Goal: Information Seeking & Learning: Understand process/instructions

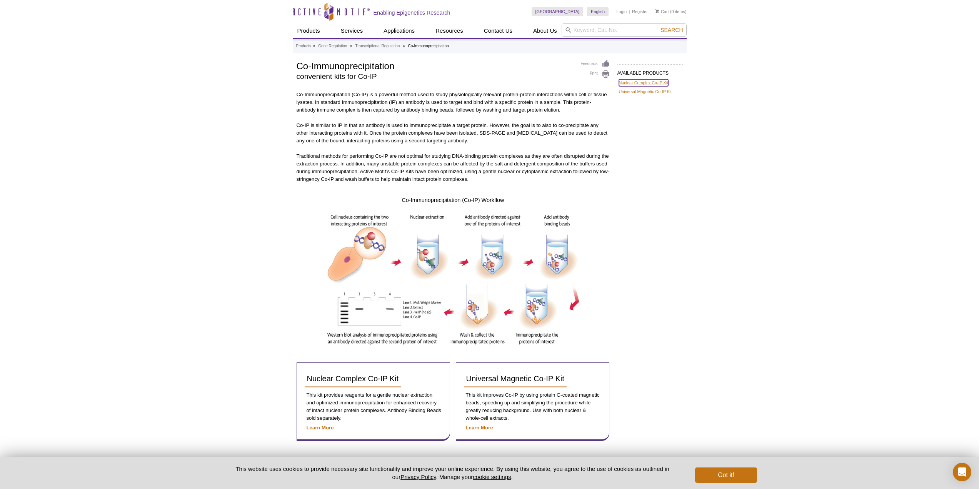
click at [625, 82] on link "Nuclear Complex Co-IP Kit" at bounding box center [644, 82] width 50 height 7
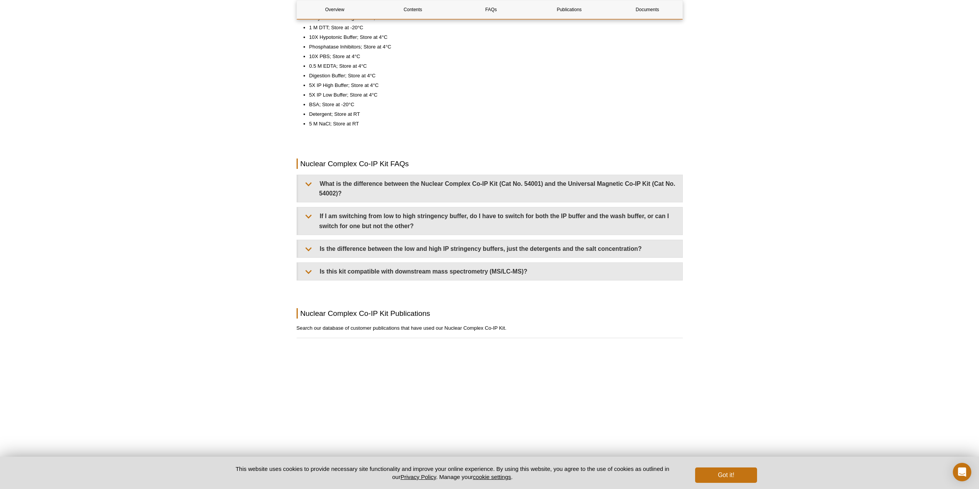
scroll to position [847, 0]
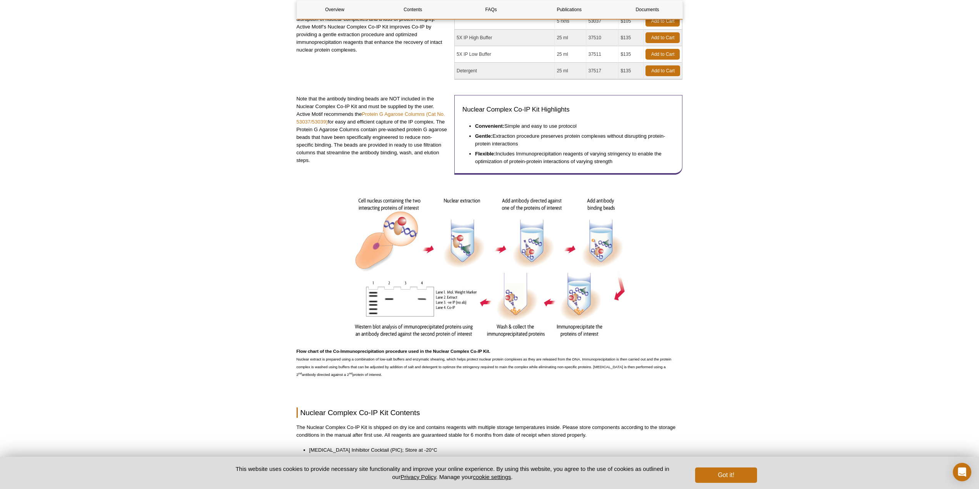
scroll to position [36, 0]
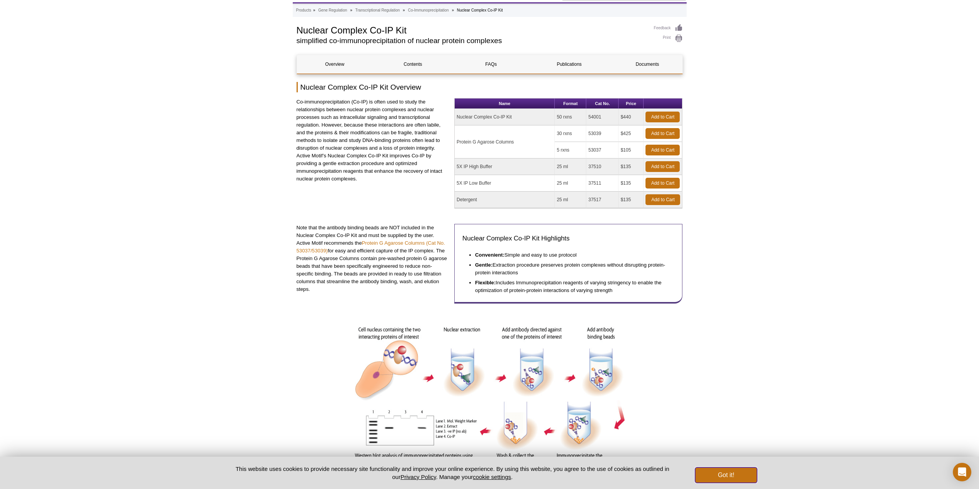
click at [716, 479] on button "Got it!" at bounding box center [726, 475] width 62 height 15
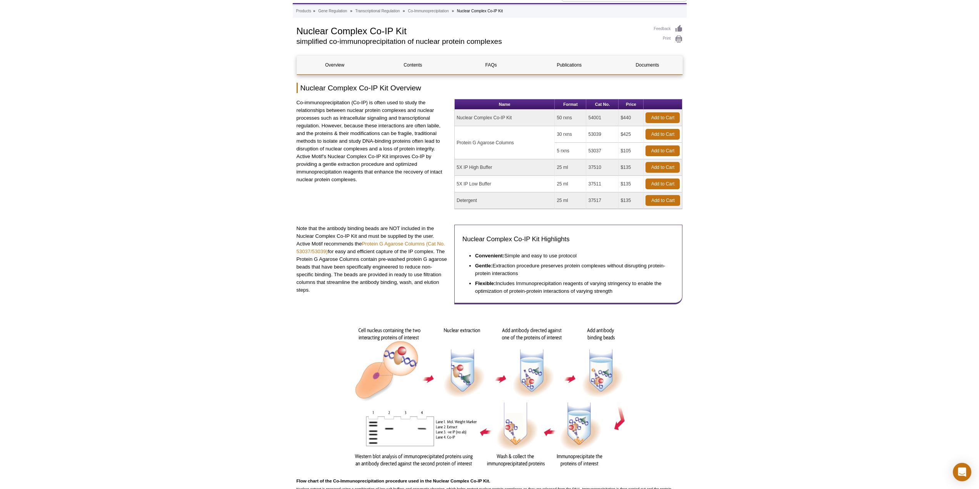
scroll to position [0, 0]
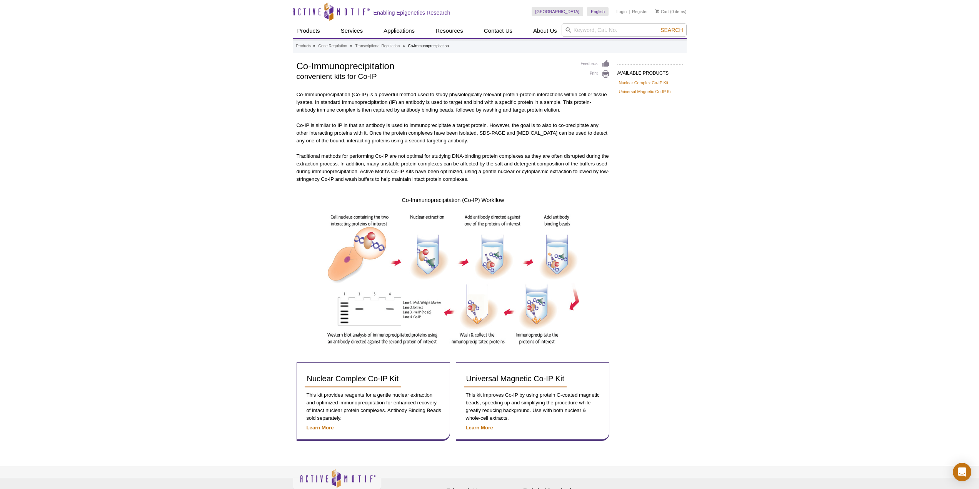
scroll to position [44, 0]
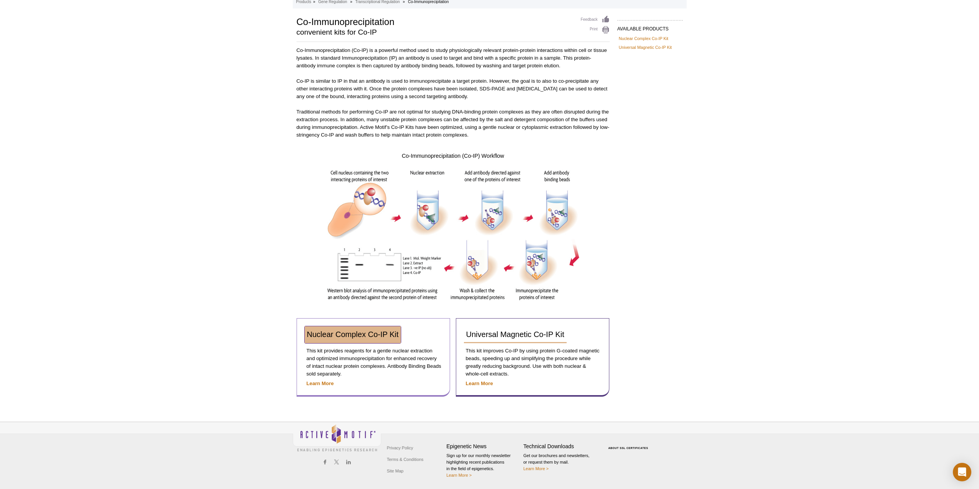
click at [379, 336] on span "Nuclear Complex Co-IP Kit" at bounding box center [353, 334] width 92 height 8
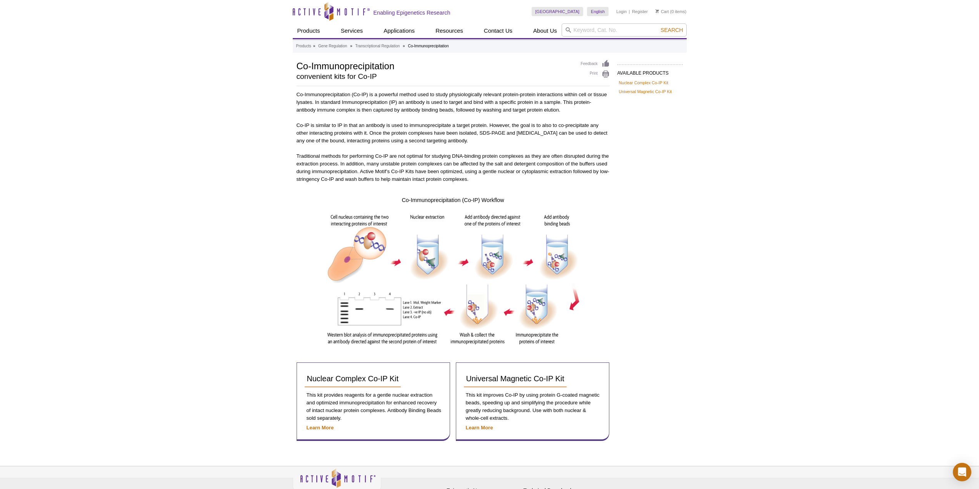
scroll to position [44, 0]
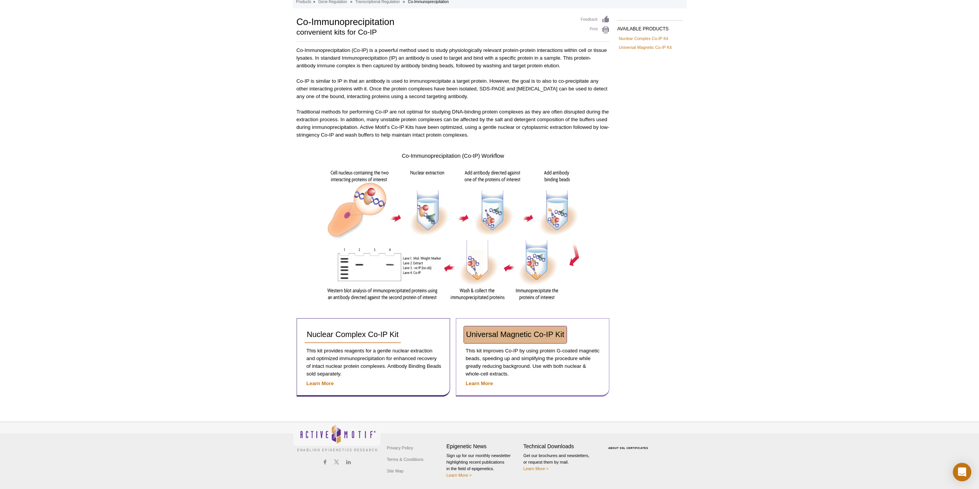
click at [513, 337] on span "Universal Magnetic Co-IP Kit" at bounding box center [515, 334] width 98 height 8
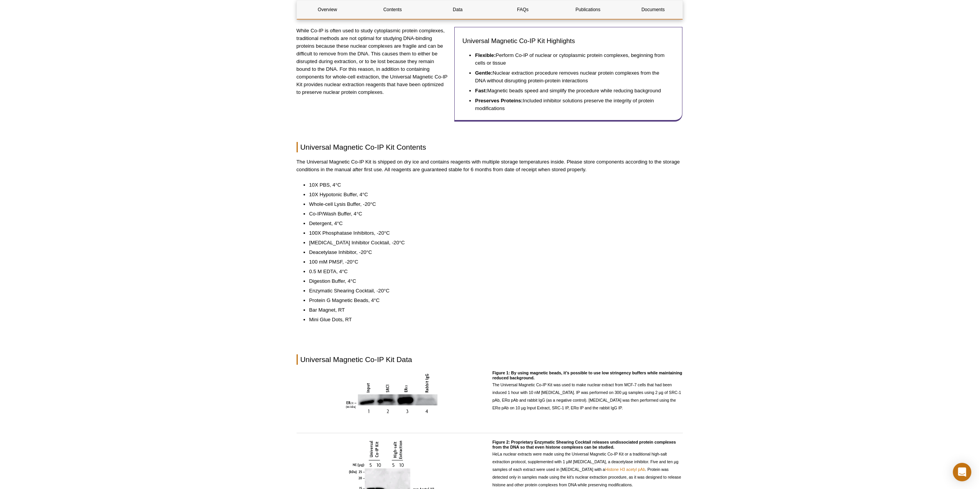
scroll to position [192, 0]
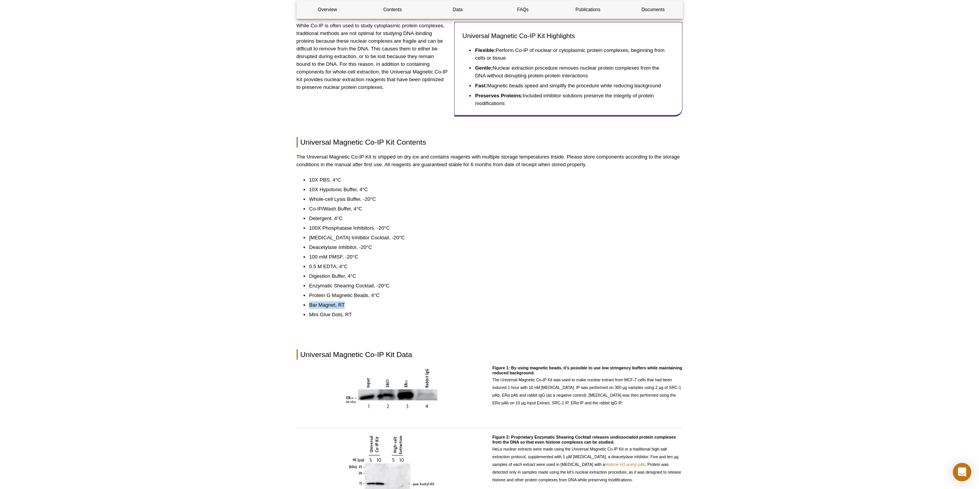
drag, startPoint x: 310, startPoint y: 304, endPoint x: 359, endPoint y: 306, distance: 48.9
click at [359, 306] on li "Bar Magnet, RT" at bounding box center [492, 305] width 366 height 8
click at [544, 278] on li "Digestion Buffer, 4°C" at bounding box center [492, 276] width 366 height 8
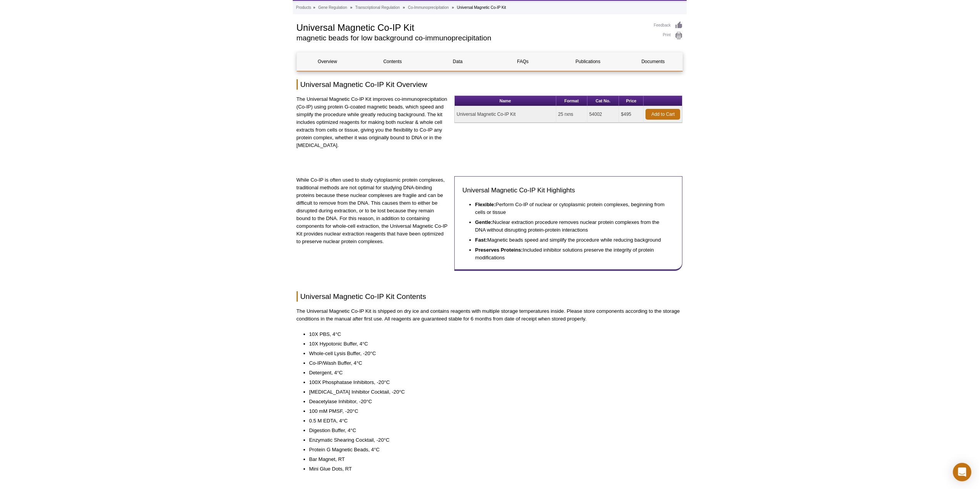
scroll to position [0, 0]
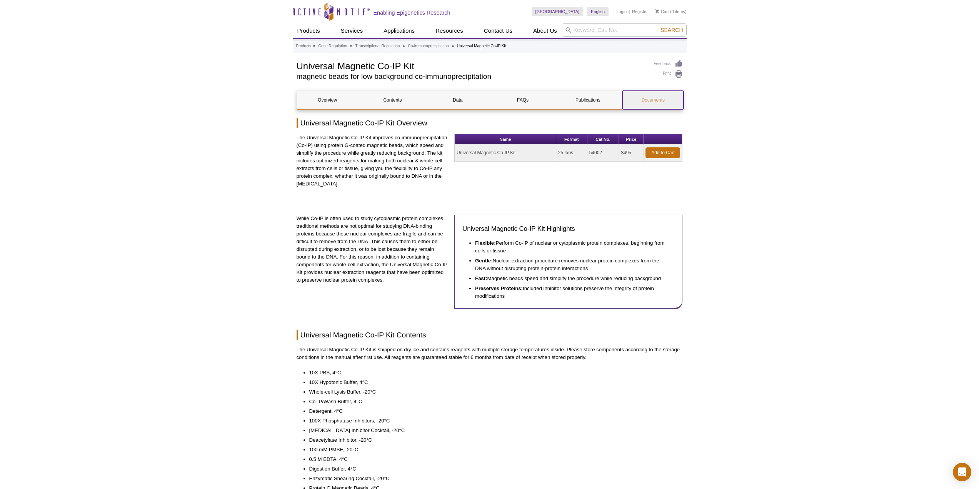
click at [664, 102] on link "Documents" at bounding box center [653, 100] width 61 height 18
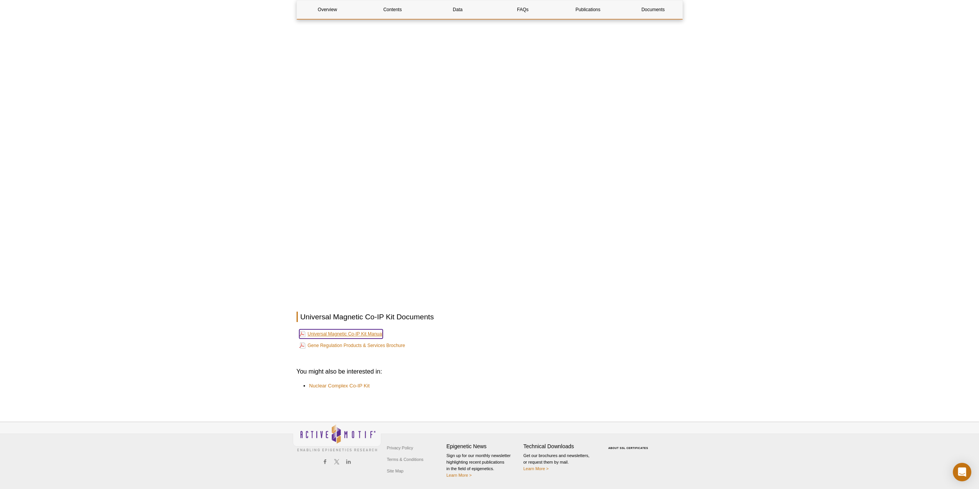
click at [333, 333] on link "Universal Magnetic Co-IP Kit Manual" at bounding box center [341, 333] width 84 height 9
